Goal: Task Accomplishment & Management: Complete application form

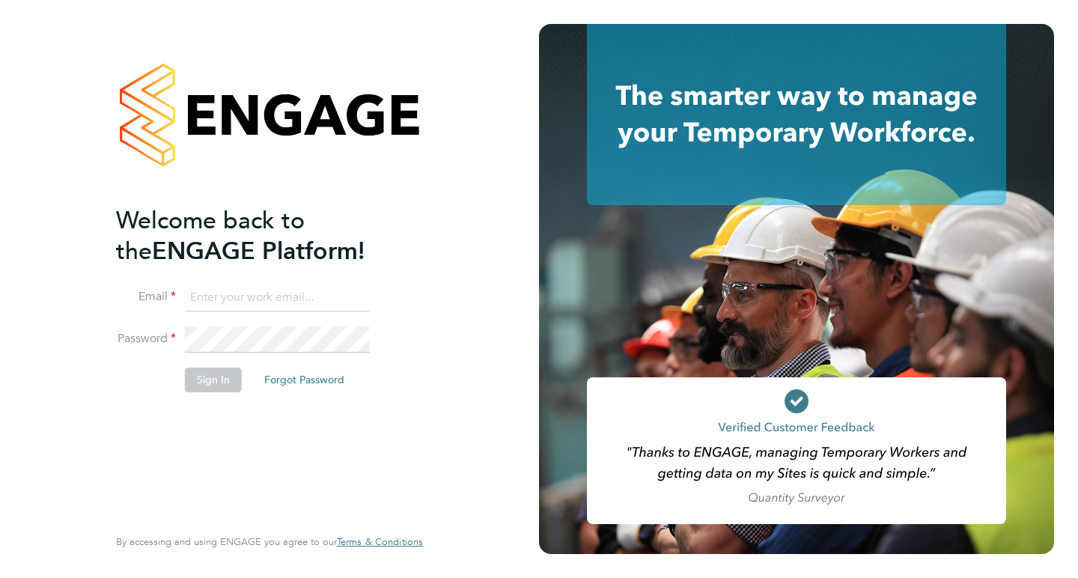
type input "[EMAIL_ADDRESS][PERSON_NAME][DOMAIN_NAME]"
click at [213, 372] on button "Sign In" at bounding box center [213, 380] width 57 height 24
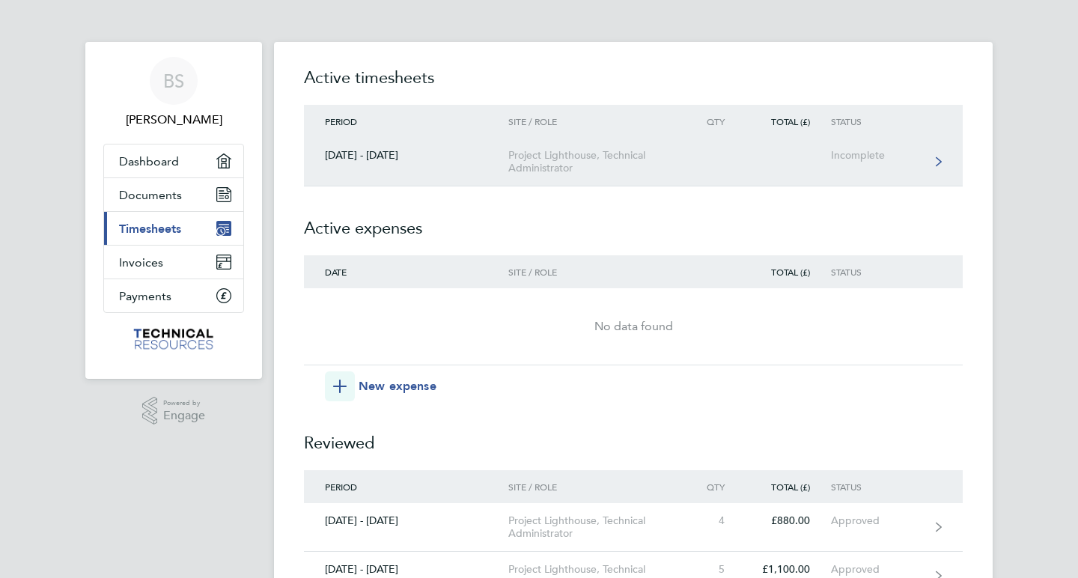
click at [624, 160] on div "Project Lighthouse, Technical Administrator" at bounding box center [593, 161] width 171 height 25
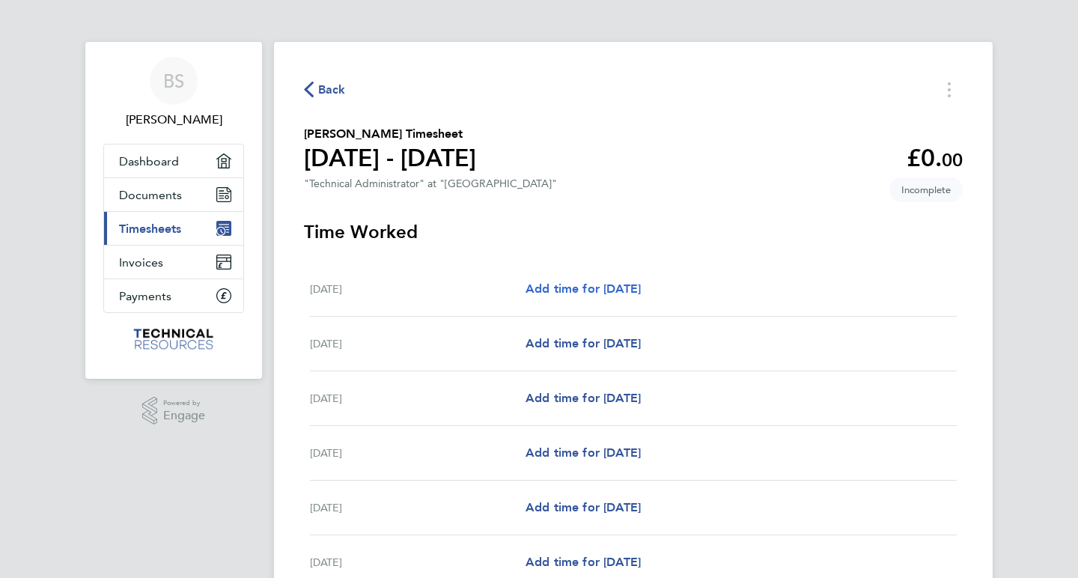
click at [582, 289] on span "Add time for [DATE]" at bounding box center [583, 288] width 115 height 14
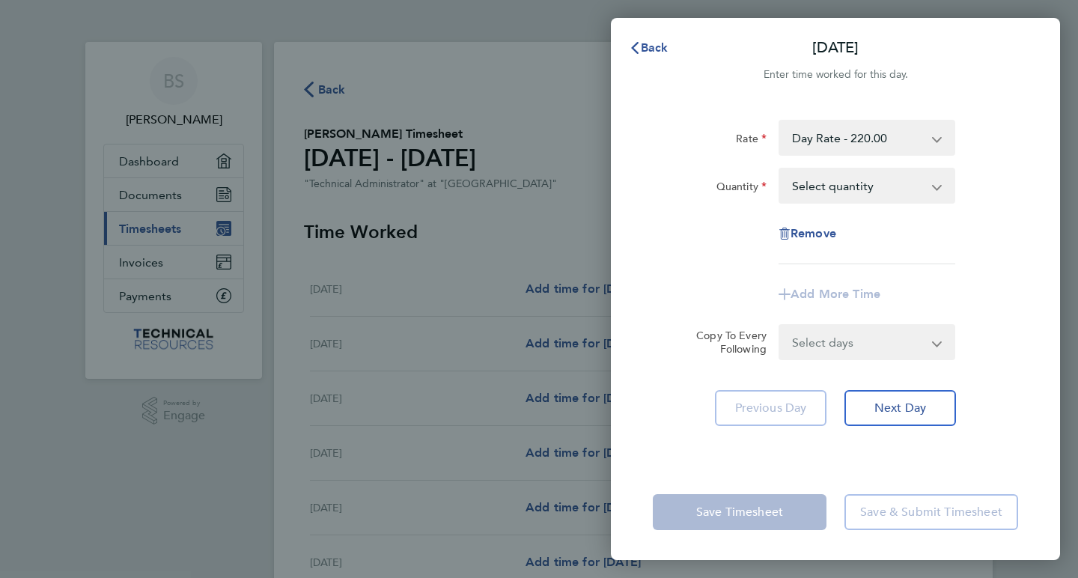
click at [937, 185] on app-icon-cross-button at bounding box center [945, 185] width 18 height 33
select select "1"
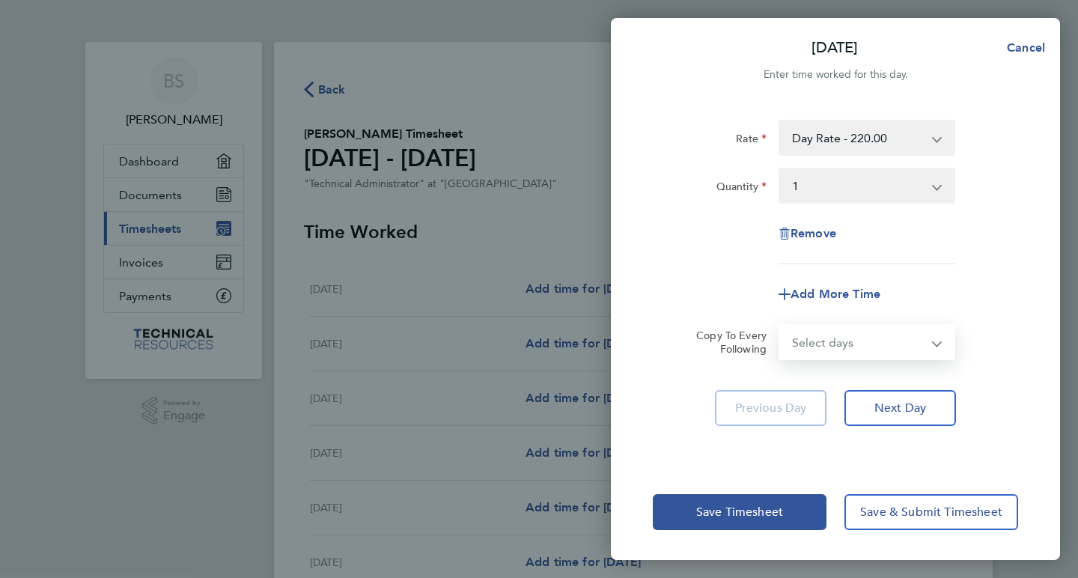
select select "WEEKDAY"
select select "[DATE]"
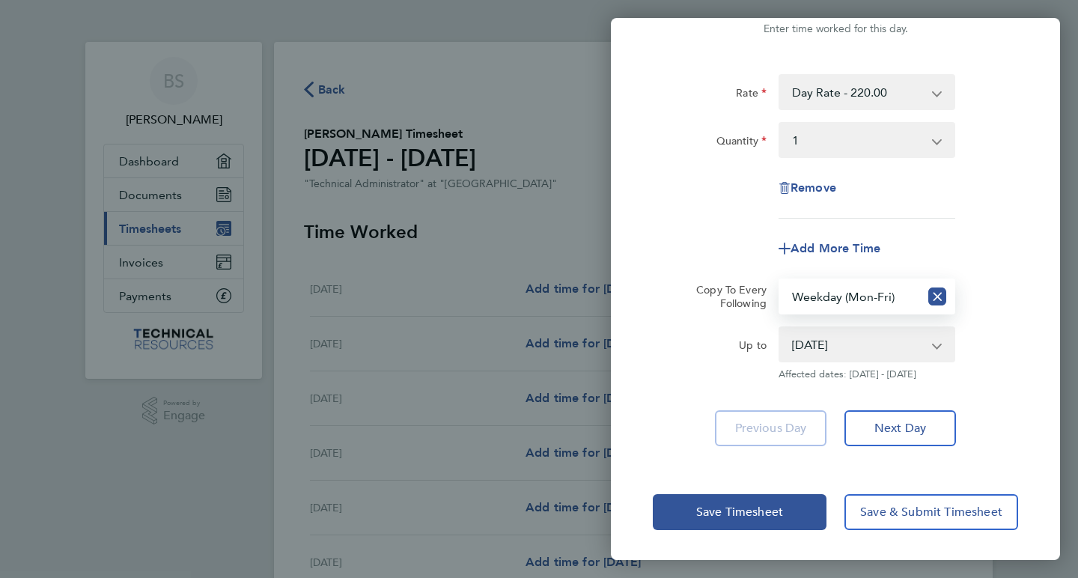
scroll to position [46, 0]
click at [743, 509] on span "Save Timesheet" at bounding box center [739, 512] width 87 height 15
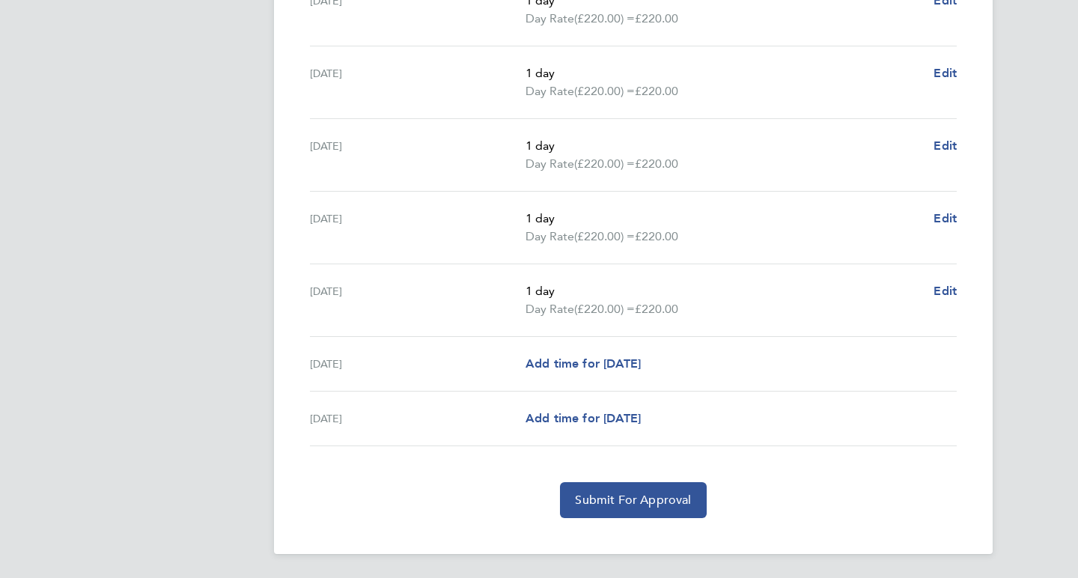
scroll to position [455, 0]
click at [631, 503] on span "Submit For Approval" at bounding box center [633, 500] width 116 height 15
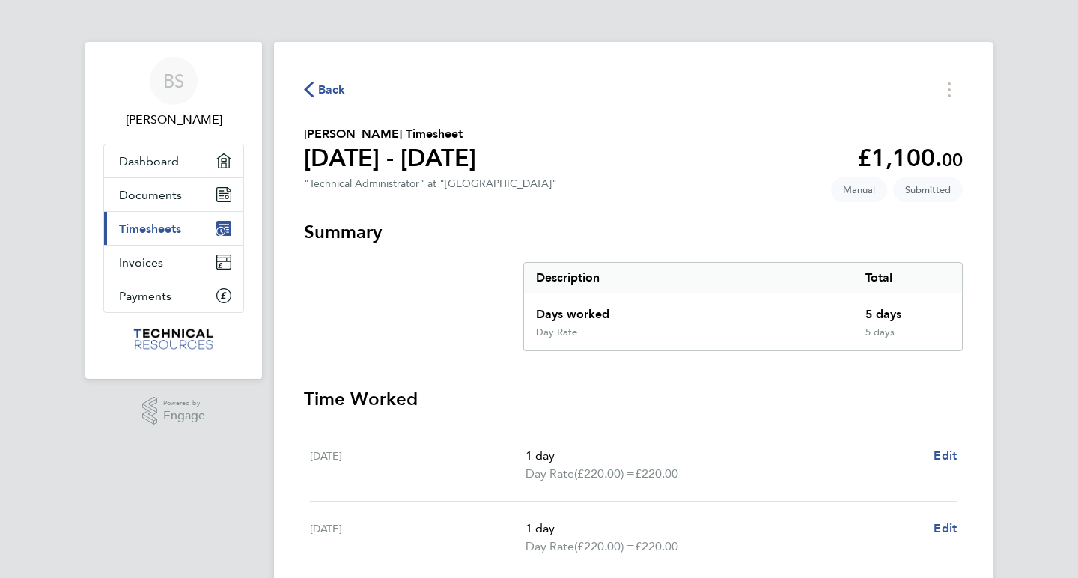
scroll to position [0, 0]
click at [331, 84] on span "Back" at bounding box center [332, 90] width 28 height 18
